Goal: Information Seeking & Learning: Learn about a topic

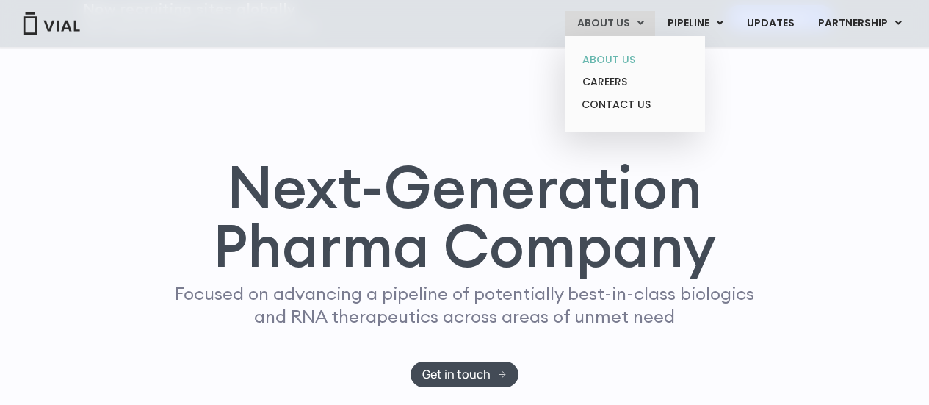
click at [618, 59] on link "ABOUT US" at bounding box center [635, 59] width 129 height 23
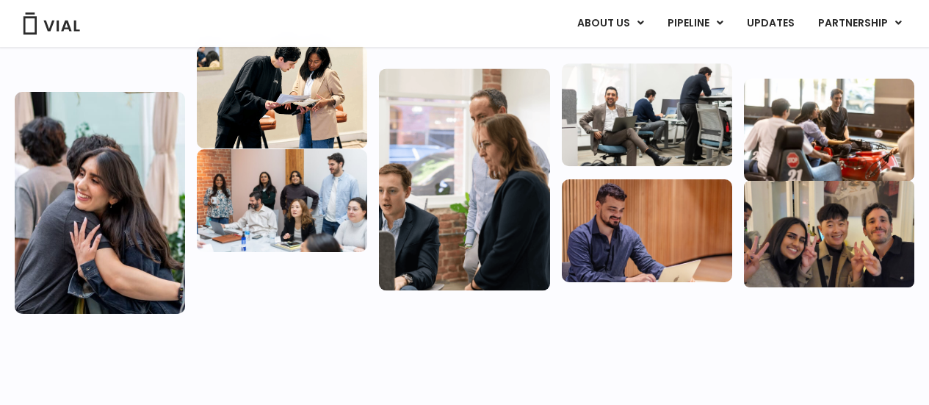
scroll to position [367, 0]
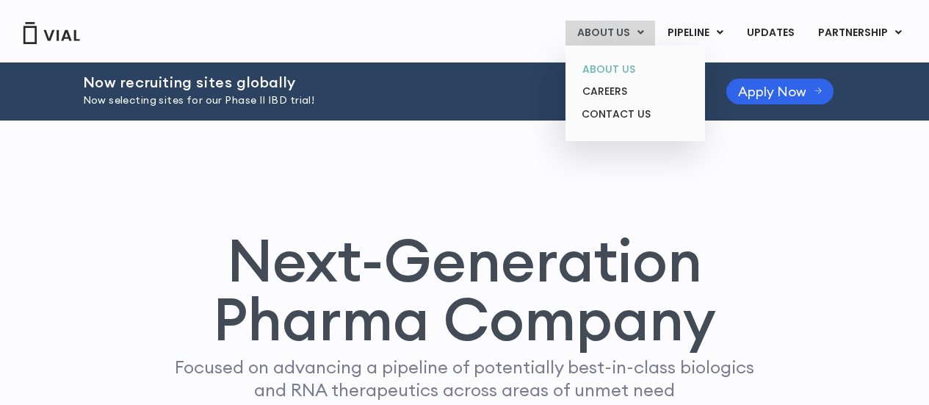
click at [614, 67] on link "ABOUT US" at bounding box center [635, 69] width 129 height 23
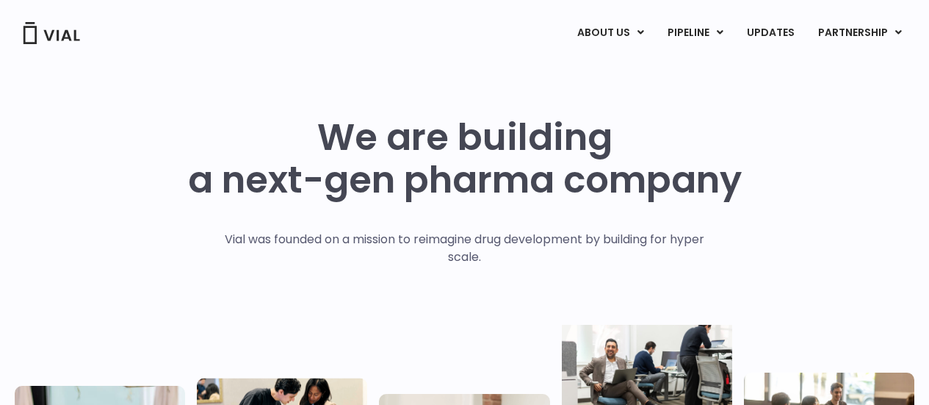
click at [753, 248] on div "We are building a next-gen pharma company Vial was founded on a mission to reim…" at bounding box center [465, 361] width 900 height 491
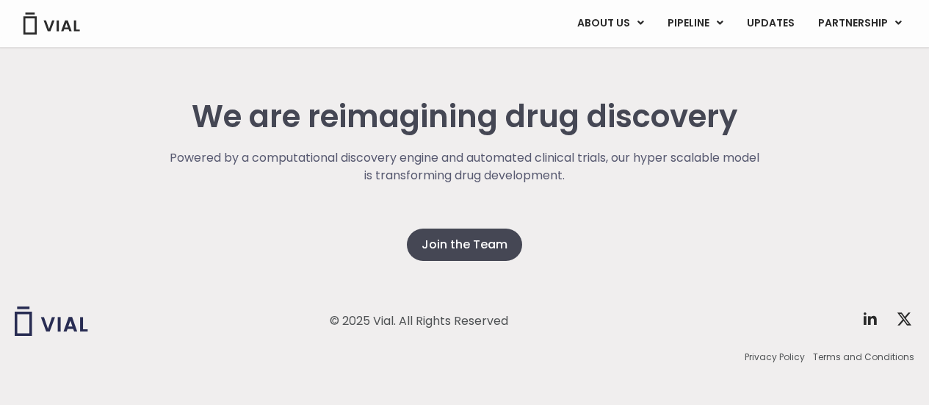
scroll to position [3970, 0]
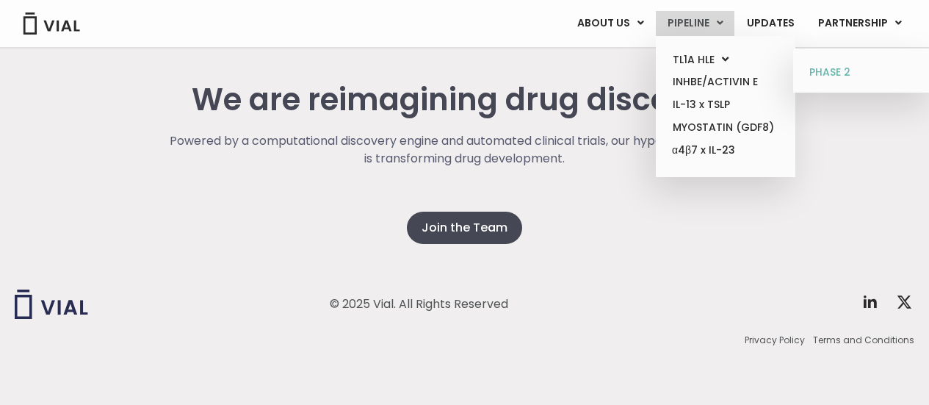
click at [818, 64] on link "PHASE 2" at bounding box center [862, 73] width 129 height 24
